Goal: Find contact information: Find contact information

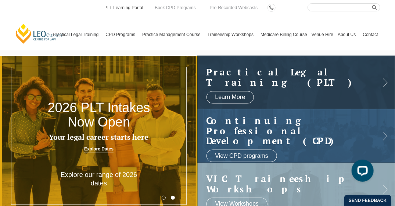
click at [132, 7] on link "PLT Learning Portal" at bounding box center [124, 8] width 40 height 8
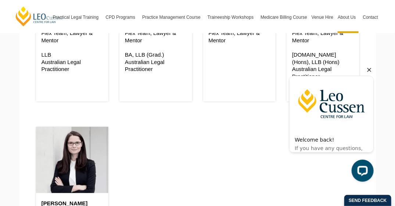
scroll to position [31, 0]
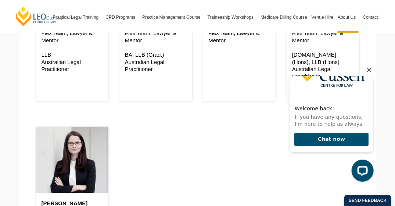
click at [370, 70] on icon "Hide greeting" at bounding box center [369, 69] width 9 height 9
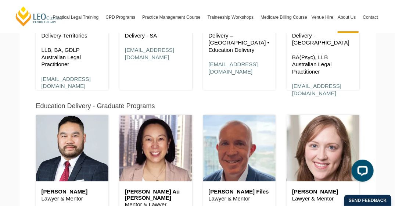
scroll to position [0, 0]
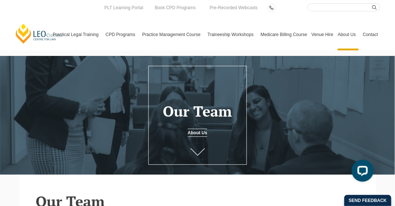
click at [371, 32] on link "Contact" at bounding box center [370, 35] width 19 height 32
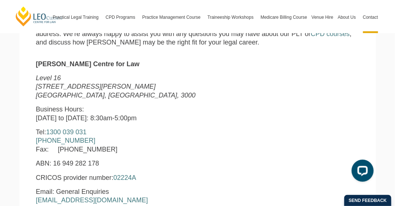
scroll to position [249, 0]
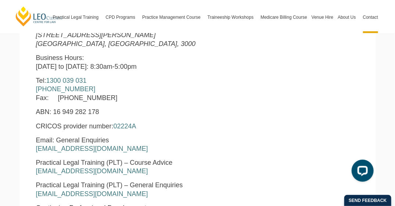
drag, startPoint x: 236, startPoint y: 142, endPoint x: 105, endPoint y: -11, distance: 201.5
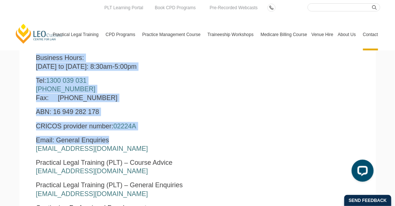
scroll to position [295, 0]
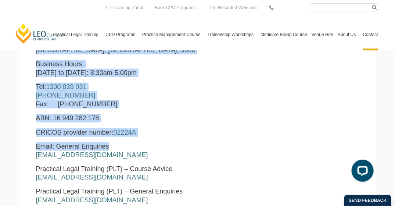
drag, startPoint x: 105, startPoint y: -11, endPoint x: 208, endPoint y: 87, distance: 142.3
click at [208, 87] on p "Tel: [PHONE_NUMBER] [PHONE_NUMBER] Fax: [PHONE_NUMBER]" at bounding box center [128, 96] width 184 height 26
click at [207, 101] on p "Tel: [PHONE_NUMBER] [PHONE_NUMBER] Fax: [PHONE_NUMBER]" at bounding box center [128, 96] width 184 height 26
